Goal: Find specific page/section: Find specific page/section

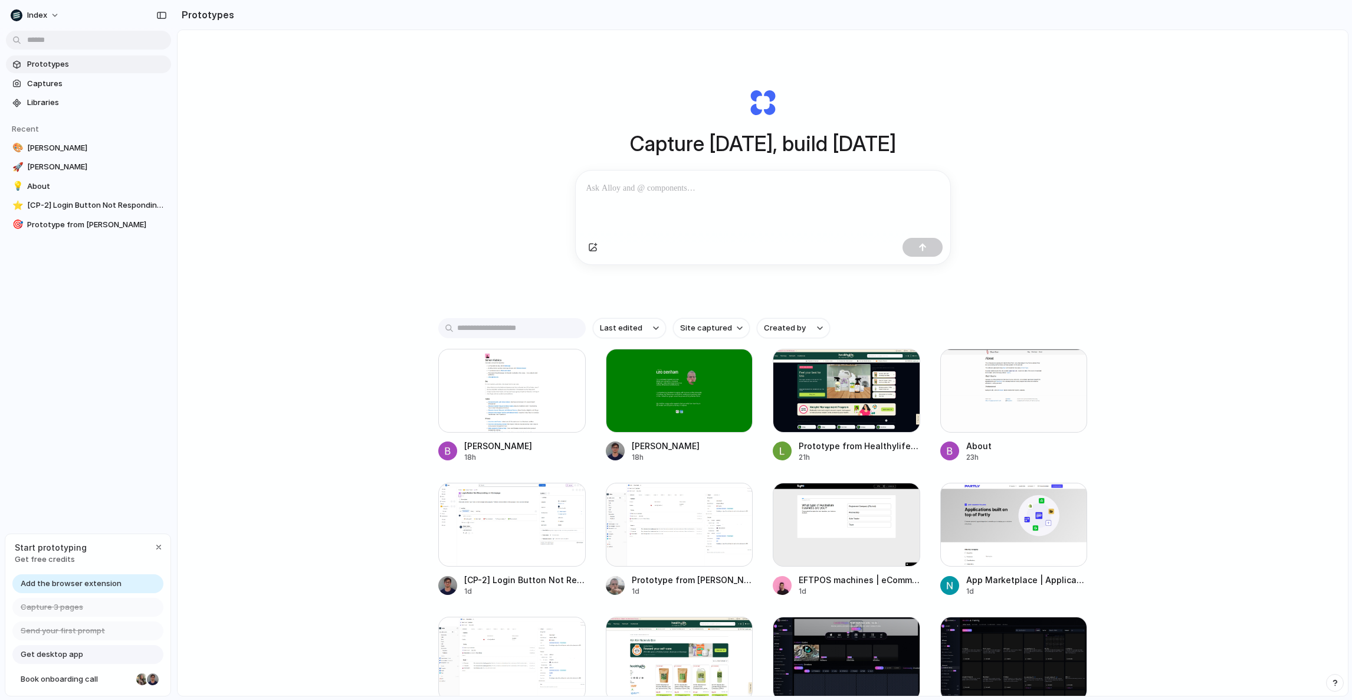
click at [349, 304] on div "Capture [DATE], build [DATE] Clone web app Clone screenshot Start from existing…" at bounding box center [763, 394] width 1171 height 728
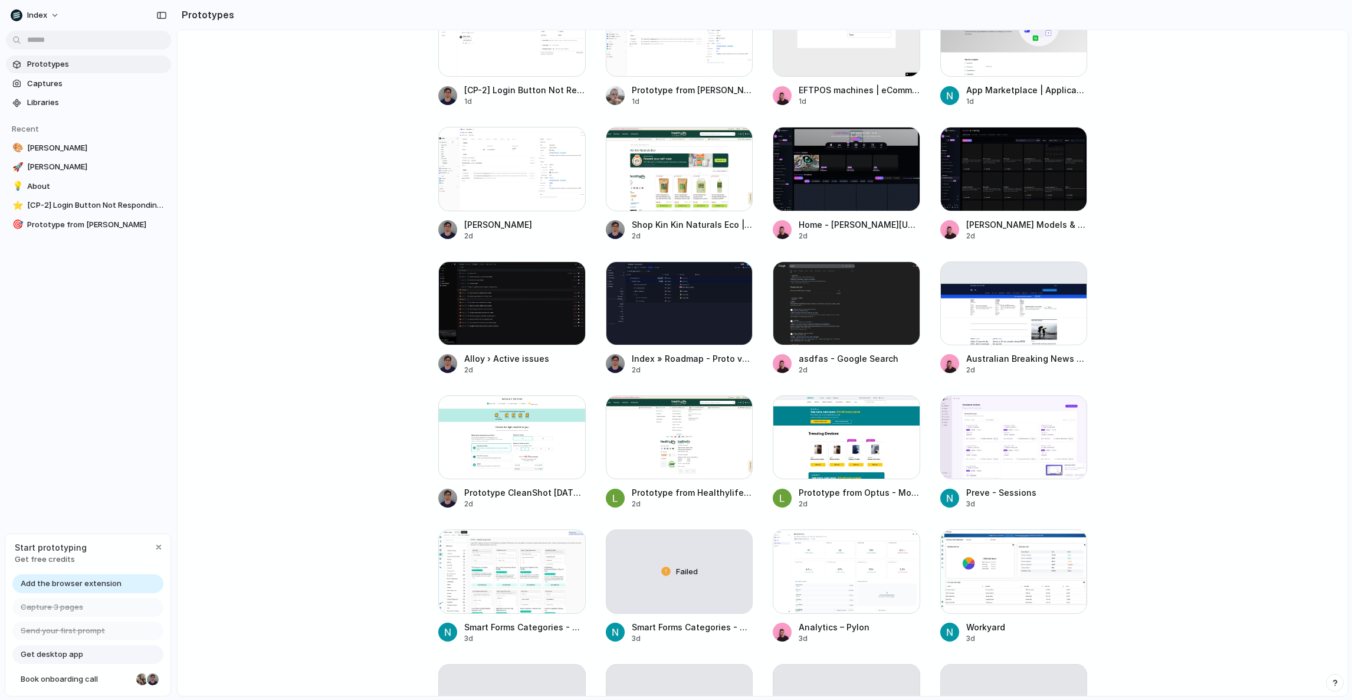
scroll to position [657, 0]
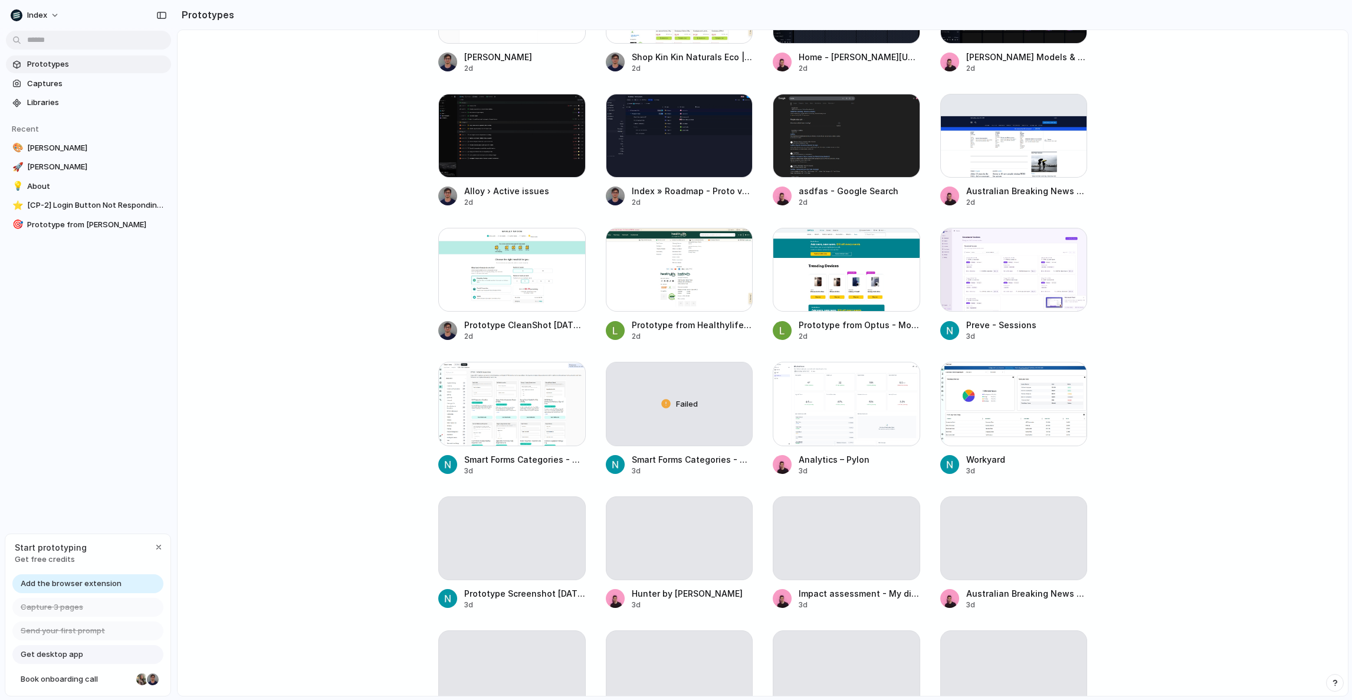
click at [290, 525] on main "Capture today, build tomorrow Clone web app Clone screenshot Start from existin…" at bounding box center [763, 363] width 1172 height 667
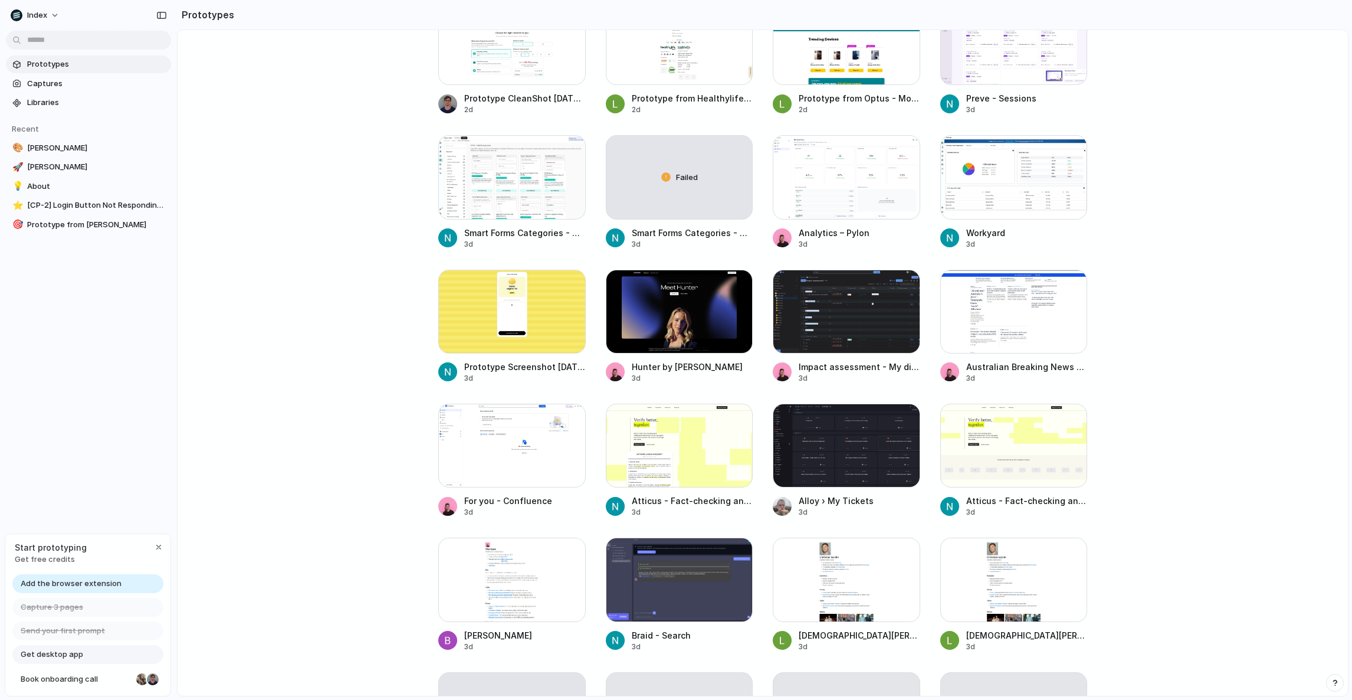
scroll to position [938, 0]
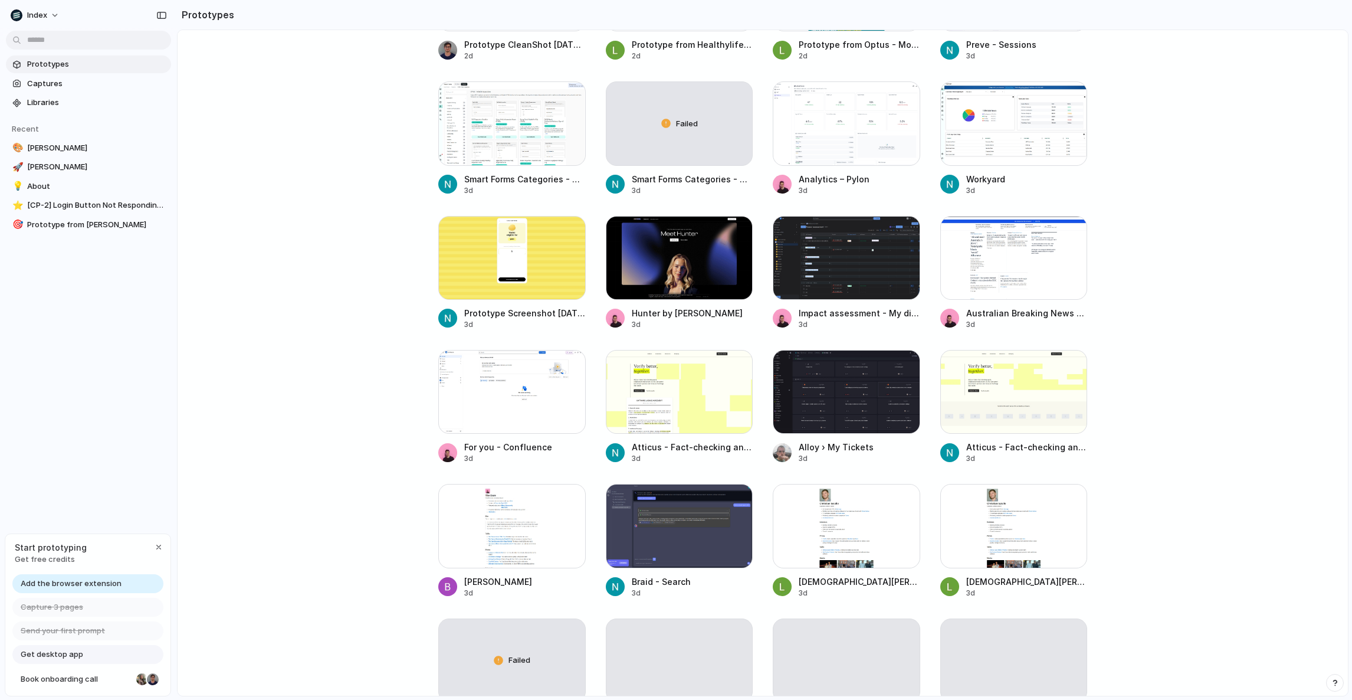
click at [290, 525] on main "Capture today, build tomorrow Clone web app Clone screenshot Start from existin…" at bounding box center [763, 363] width 1172 height 667
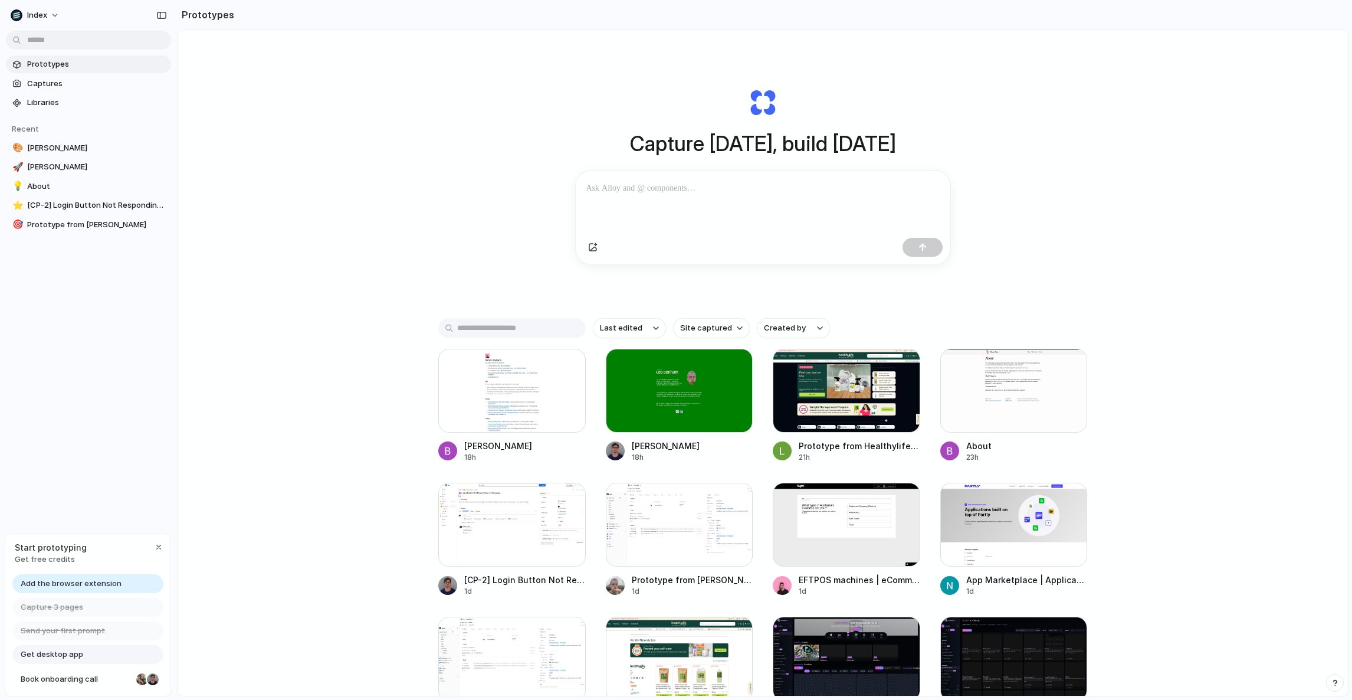
click at [424, 278] on div "Capture [DATE], build [DATE] Clone web app Clone screenshot Start from existing…" at bounding box center [763, 394] width 1171 height 728
